Goal: Information Seeking & Learning: Find specific fact

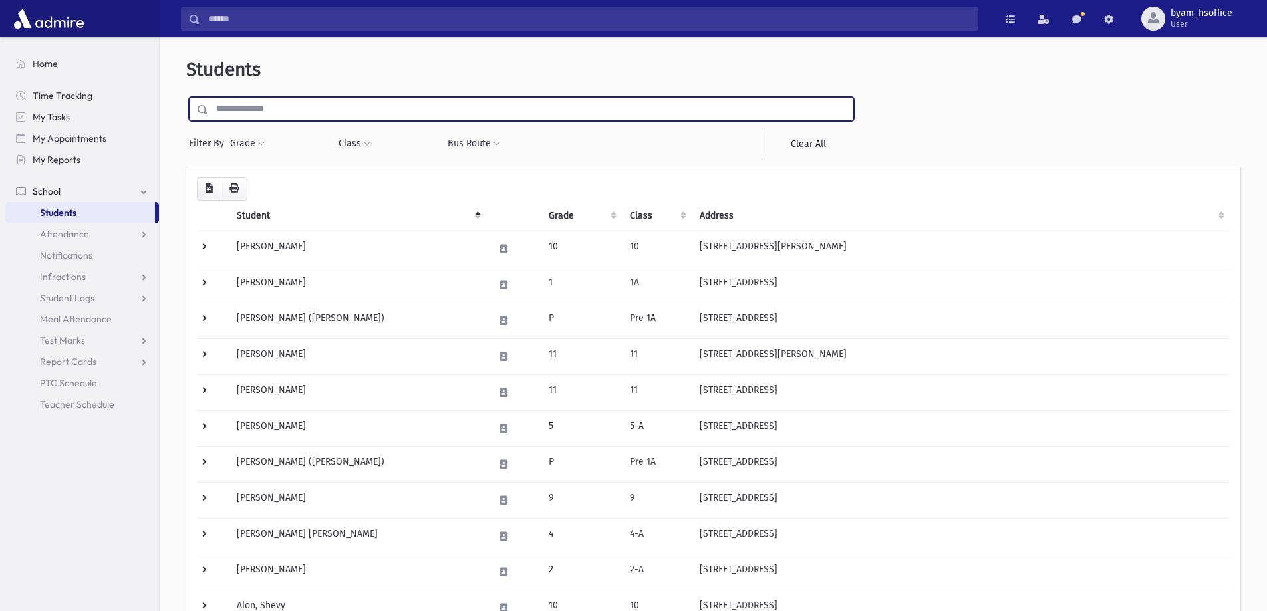
click at [400, 108] on input "text" at bounding box center [530, 109] width 645 height 24
type input "*****"
click at [186, 97] on input "submit" at bounding box center [204, 106] width 37 height 18
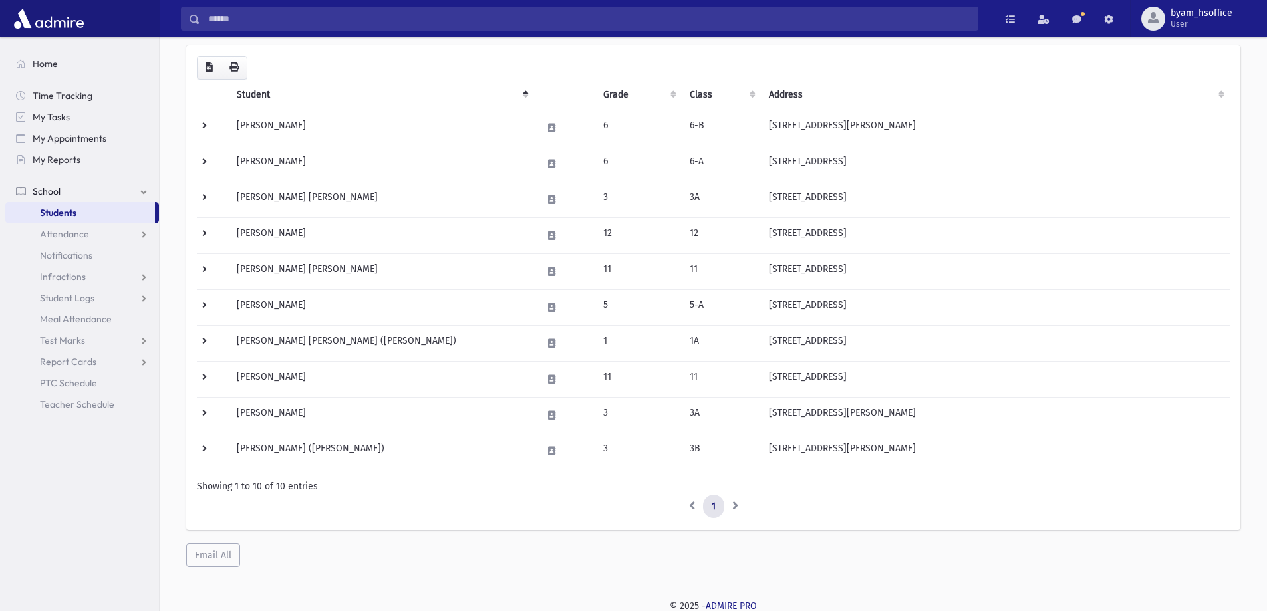
scroll to position [123, 0]
click at [110, 207] on link "Students" at bounding box center [80, 212] width 150 height 21
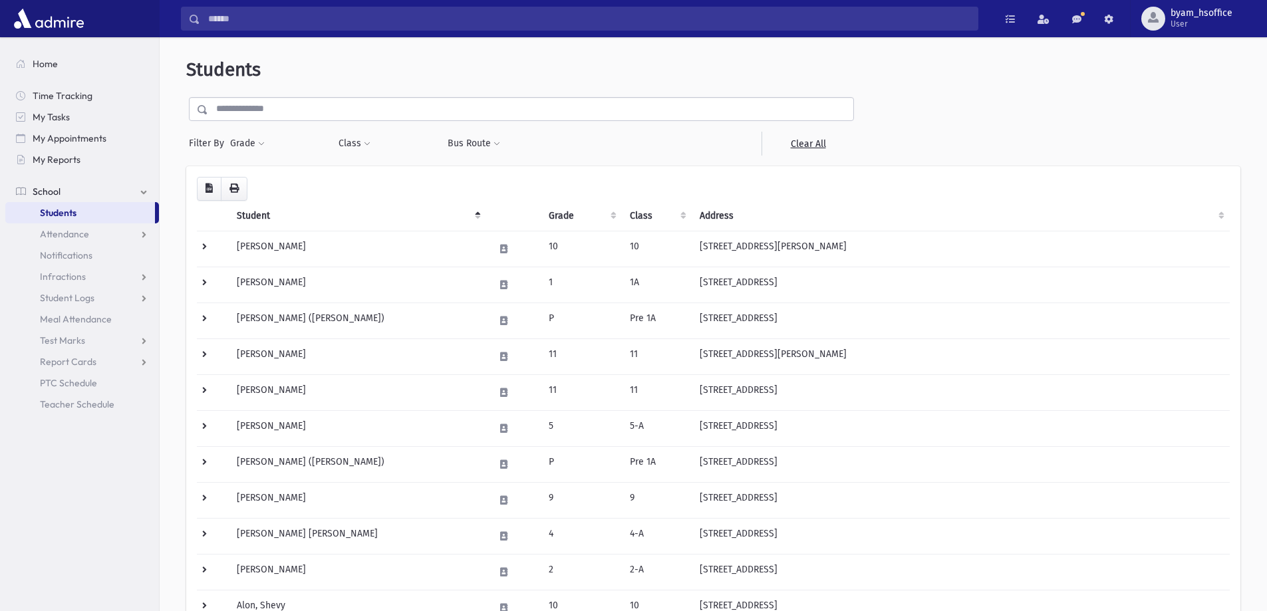
click at [335, 116] on input "text" at bounding box center [530, 109] width 645 height 24
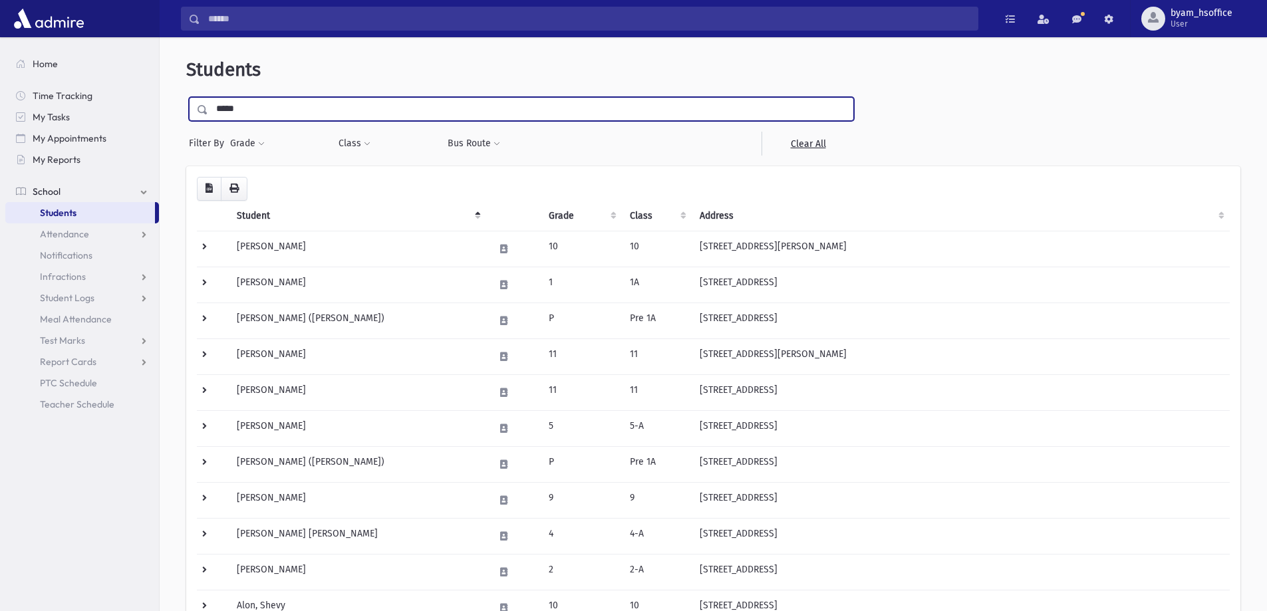
type input "*****"
click at [186, 97] on input "submit" at bounding box center [204, 106] width 37 height 18
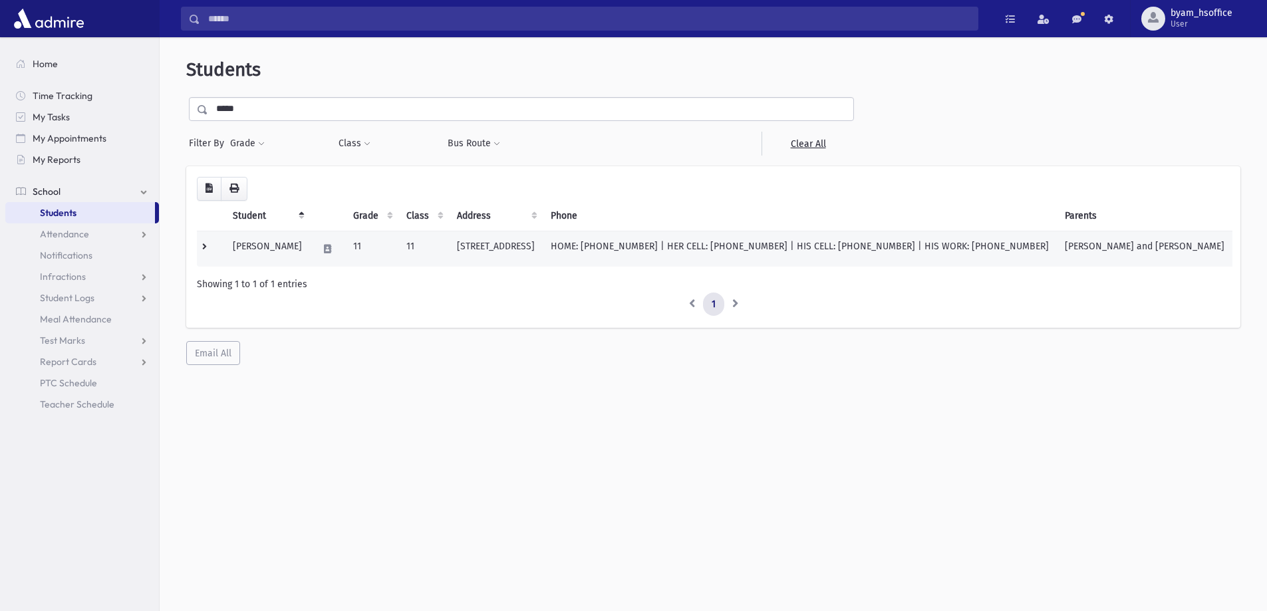
click at [207, 243] on td at bounding box center [211, 249] width 28 height 36
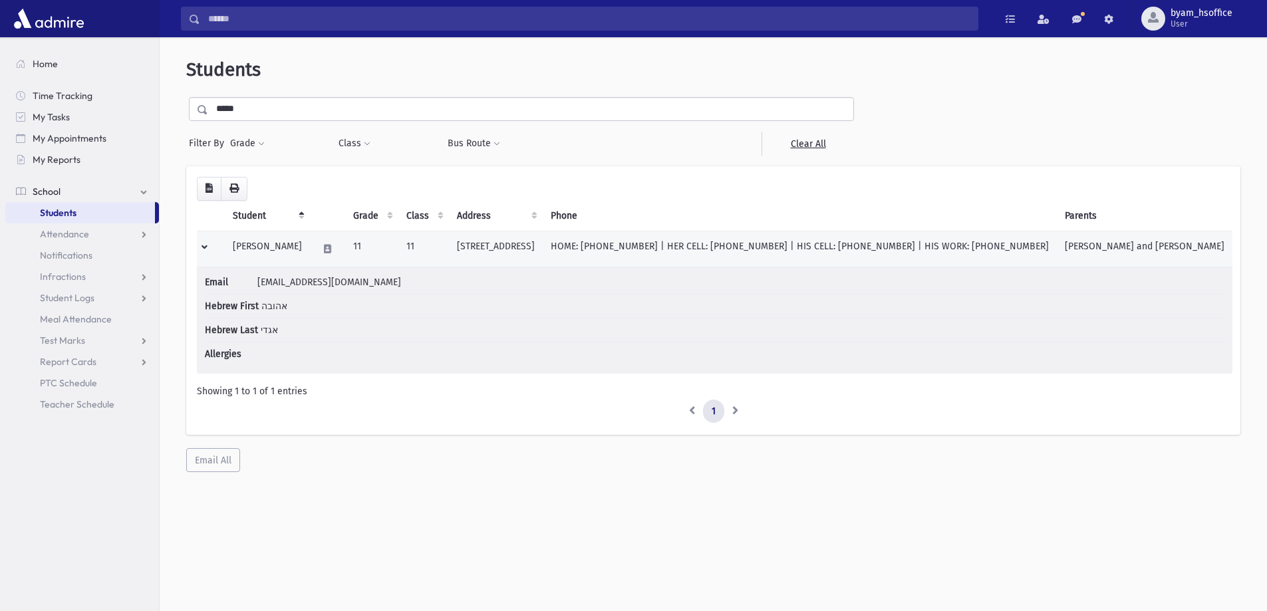
drag, startPoint x: 633, startPoint y: 249, endPoint x: 436, endPoint y: 250, distance: 196.9
click at [436, 250] on tr "[PERSON_NAME] 11 11 [STREET_ADDRESS] HOME: [PHONE_NUMBER] | HER CELL: [PHONE_NU…" at bounding box center [714, 249] width 1035 height 36
copy tr "[STREET_ADDRESS]"
click at [202, 251] on td at bounding box center [211, 249] width 28 height 36
